Goal: Find specific page/section: Find specific page/section

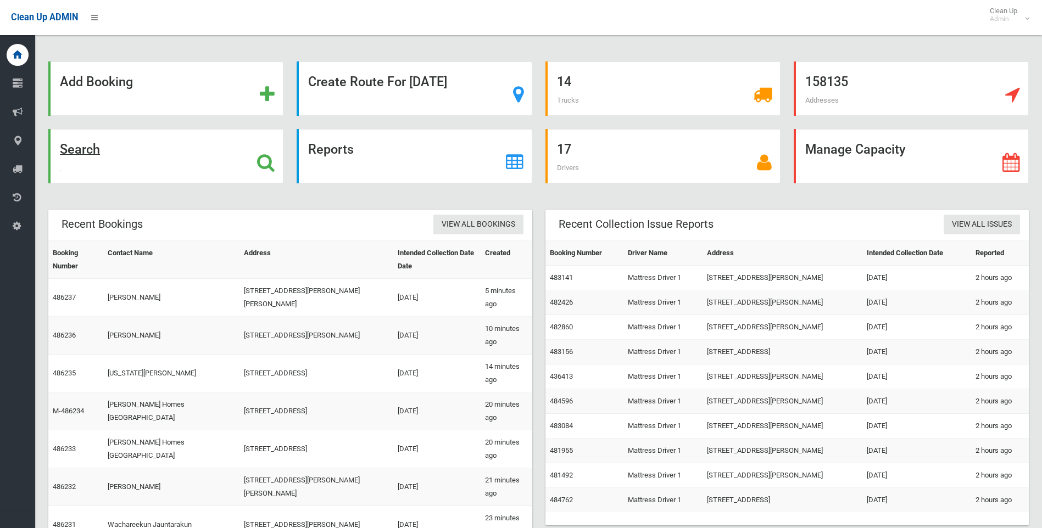
click at [161, 156] on div "Search" at bounding box center [165, 156] width 235 height 54
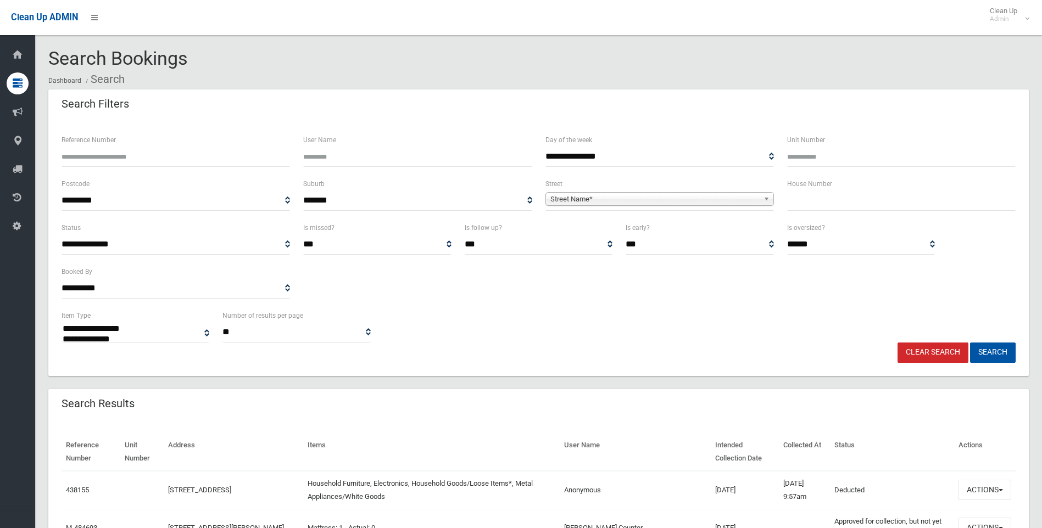
select select
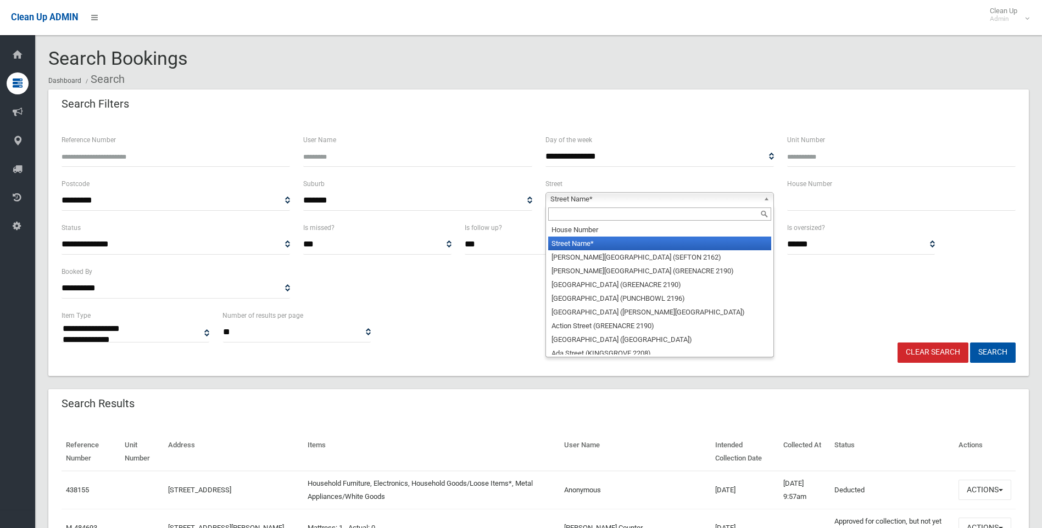
click at [625, 200] on span "Street Name*" at bounding box center [654, 199] width 209 height 13
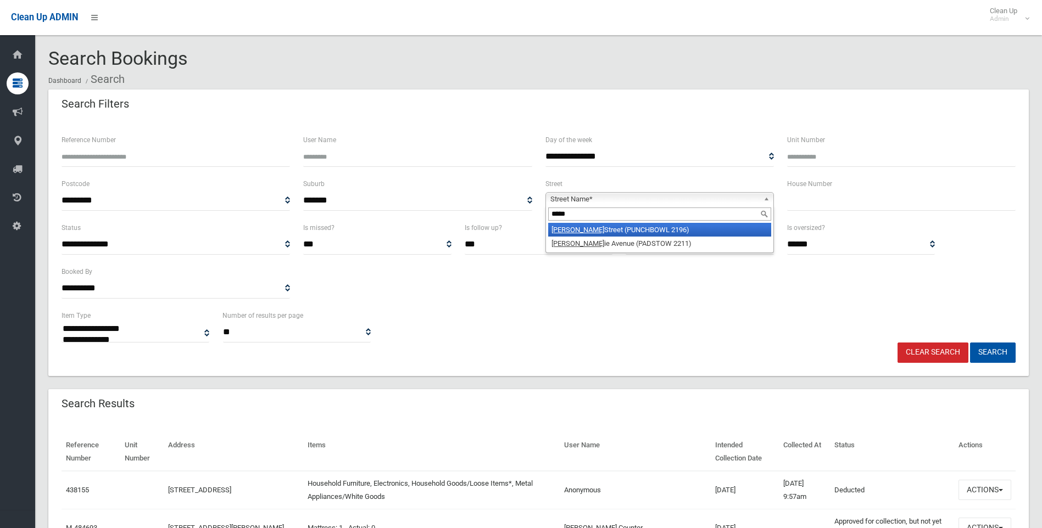
type input "*****"
click at [624, 229] on li "Craig Street (PUNCHBOWL 2196)" at bounding box center [659, 230] width 223 height 14
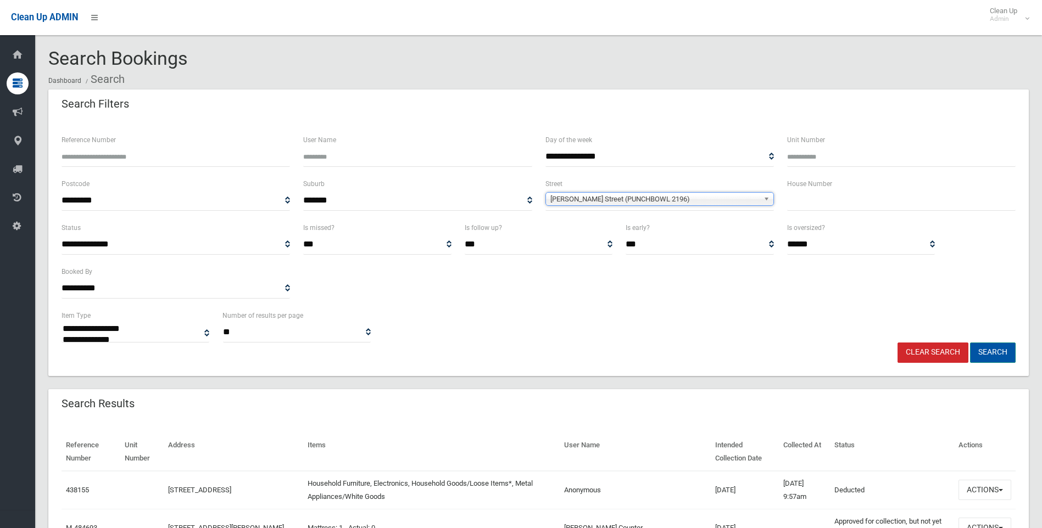
click at [985, 351] on button "Search" at bounding box center [993, 353] width 46 height 20
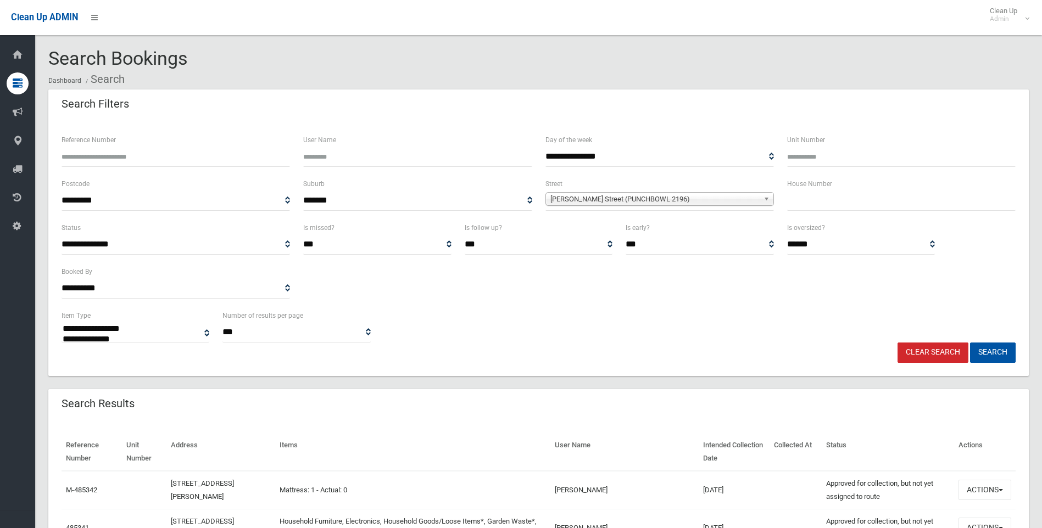
select select
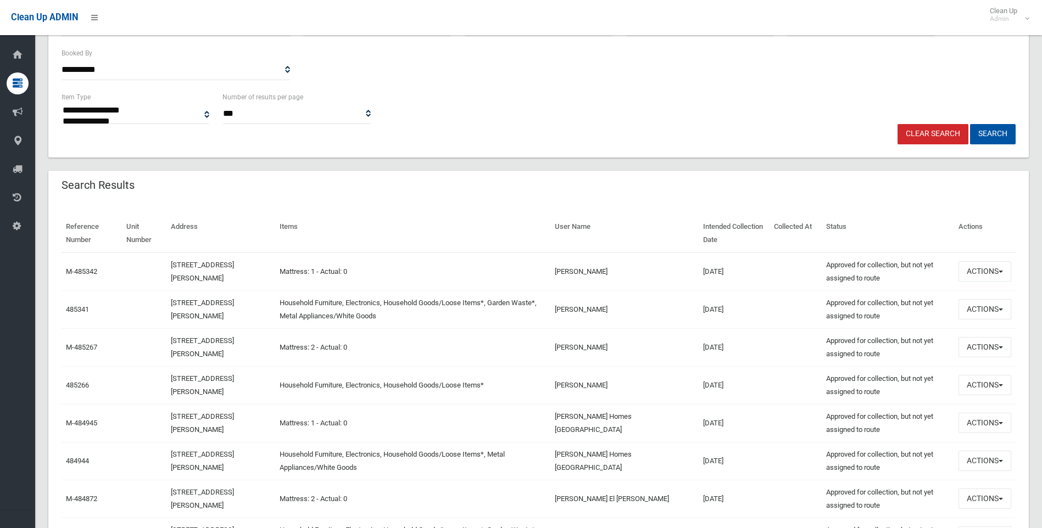
scroll to position [275, 0]
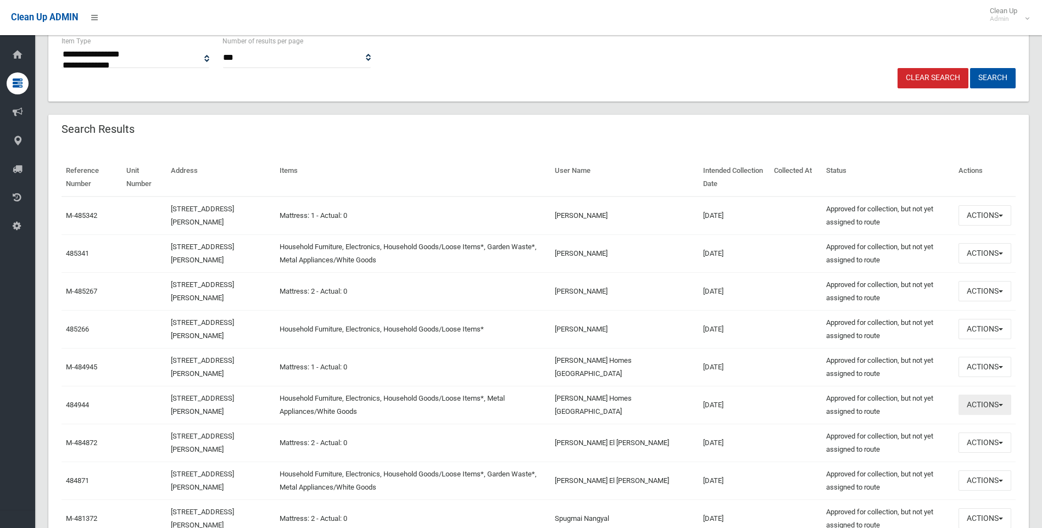
click at [987, 407] on button "Actions" at bounding box center [984, 405] width 53 height 20
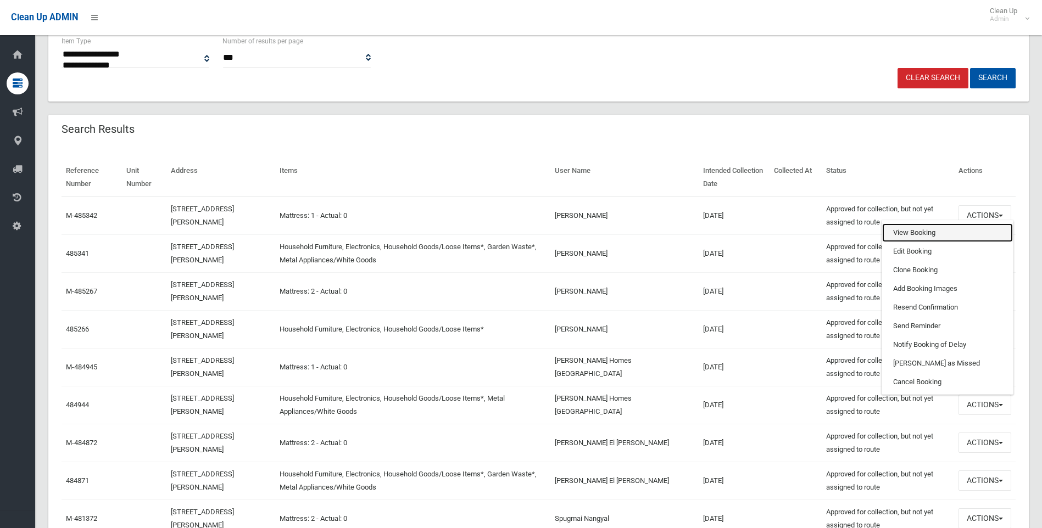
click at [918, 238] on link "View Booking" at bounding box center [947, 232] width 131 height 19
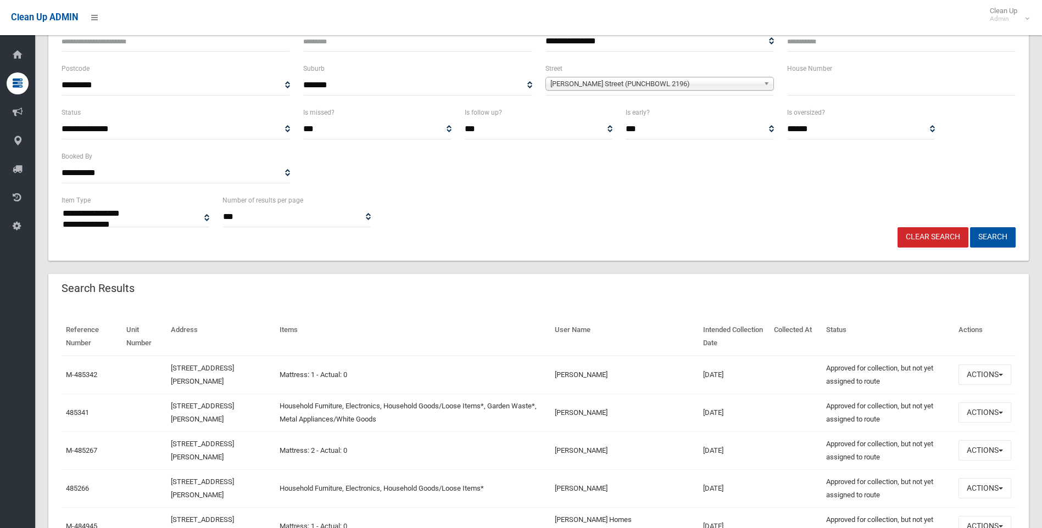
scroll to position [0, 0]
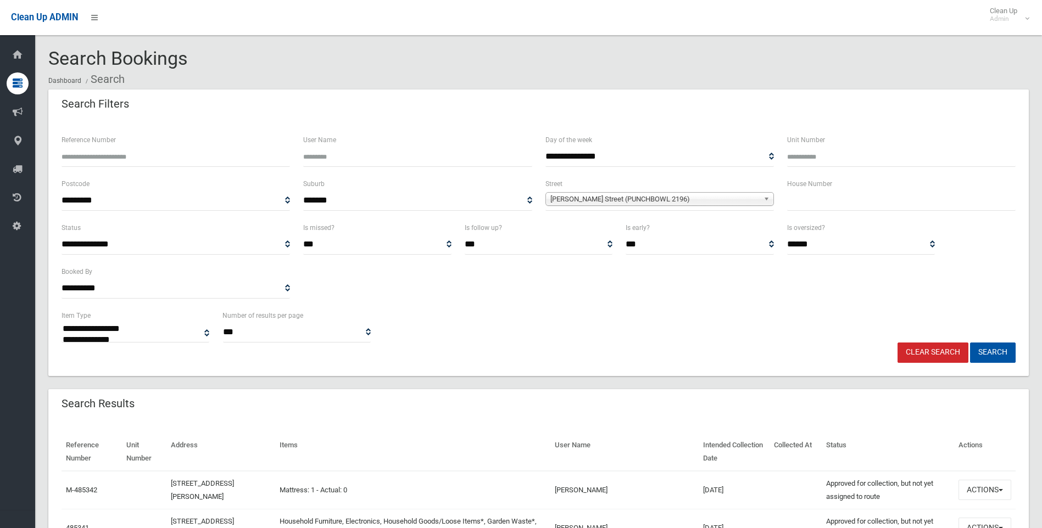
click at [581, 198] on span "[PERSON_NAME] Street (PUNCHBOWL 2196)" at bounding box center [654, 199] width 209 height 13
type input "******"
click at [583, 232] on li "[GEOGRAPHIC_DATA] ([GEOGRAPHIC_DATA])" at bounding box center [659, 230] width 223 height 14
click at [995, 353] on button "Search" at bounding box center [993, 353] width 46 height 20
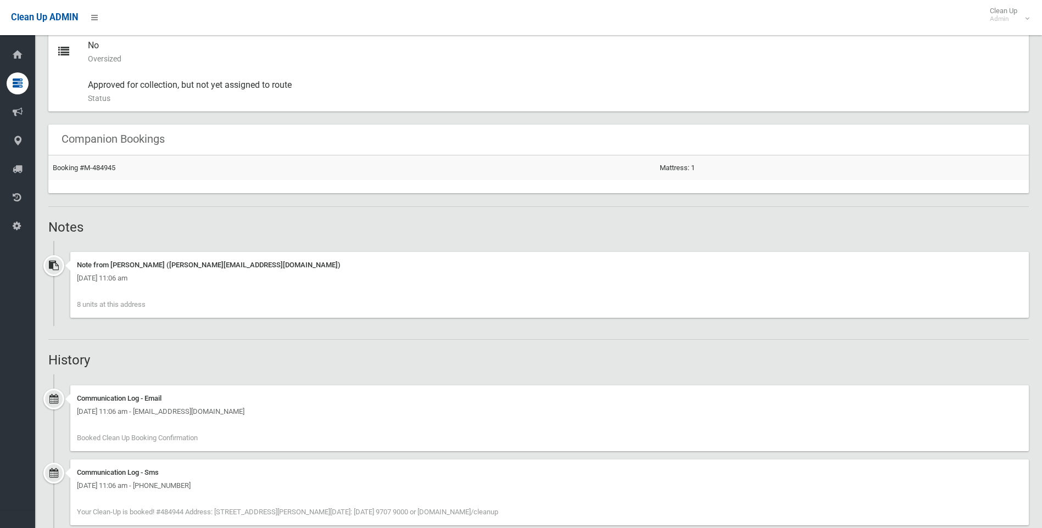
scroll to position [683, 0]
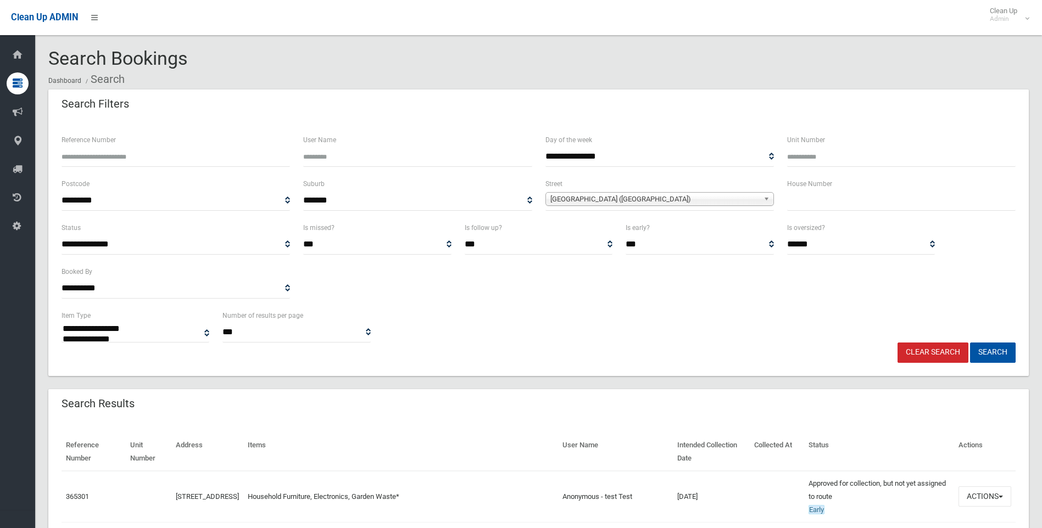
select select
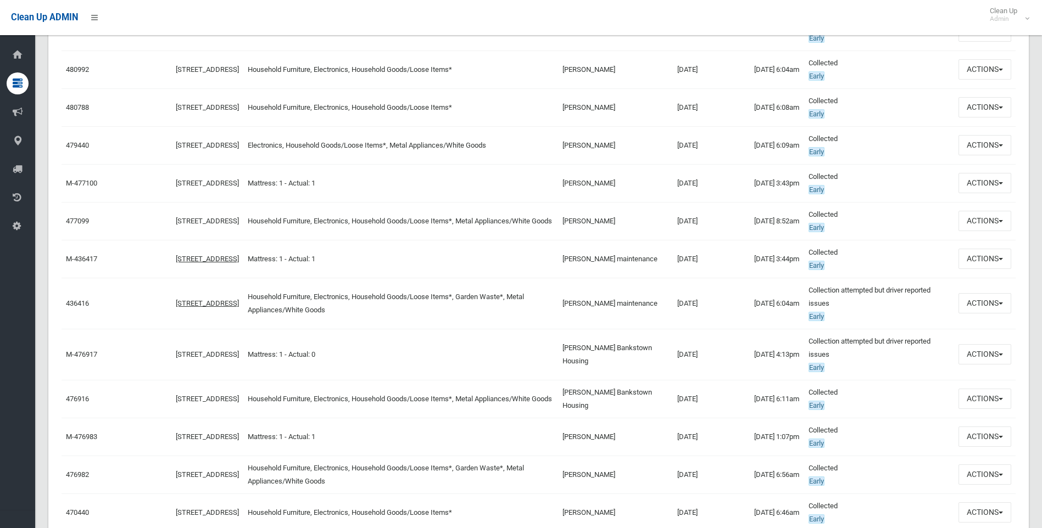
scroll to position [1098, 0]
